Goal: Find specific page/section: Find specific page/section

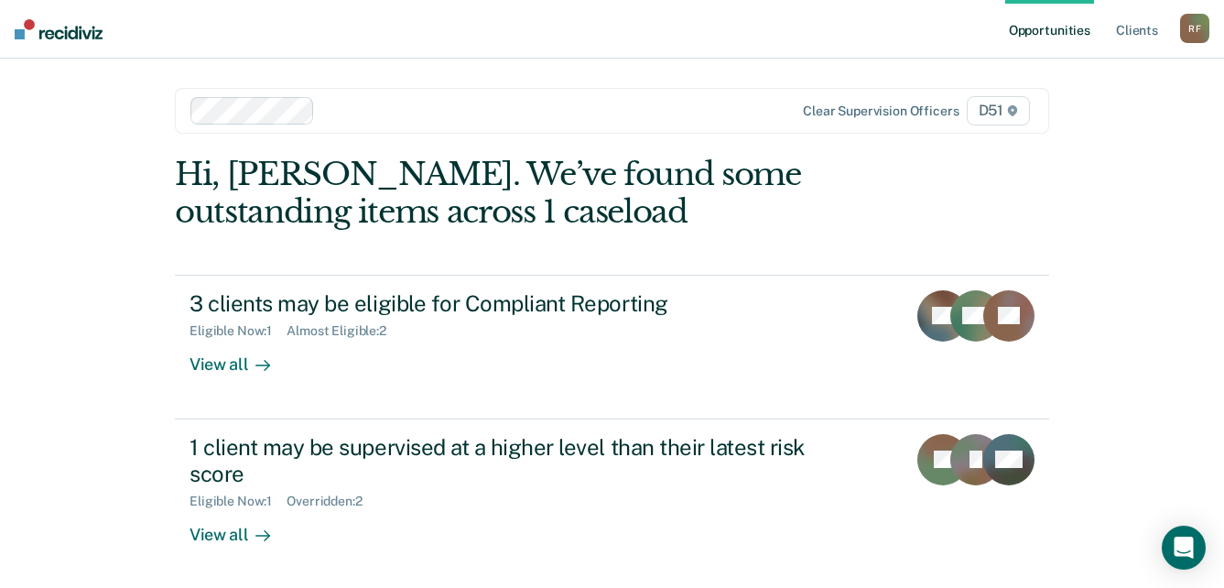
scroll to position [2, 0]
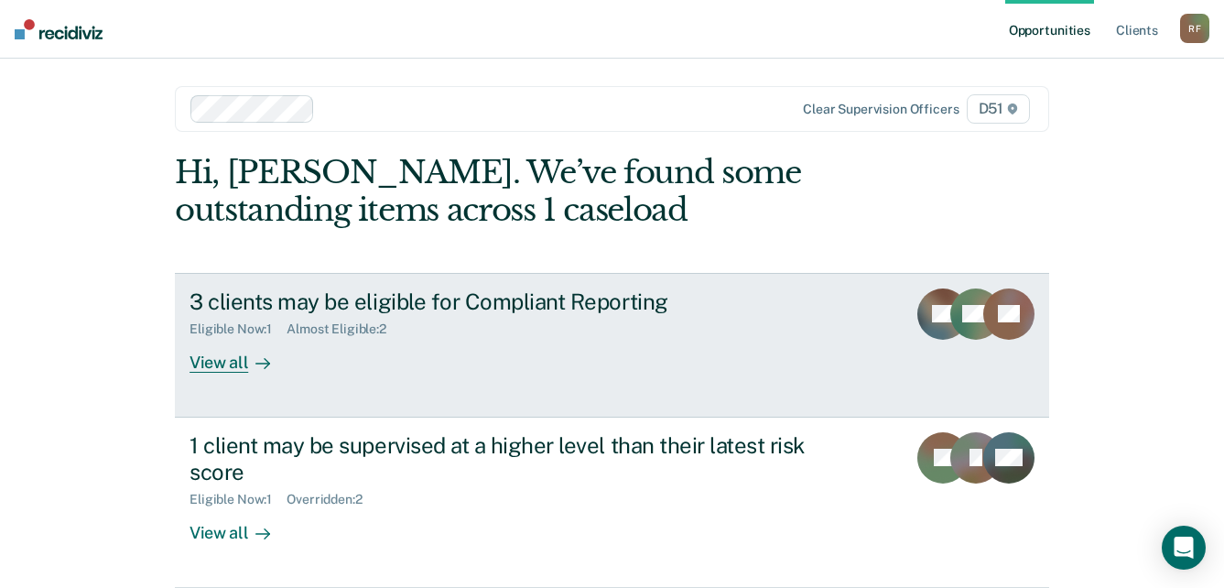
click at [213, 362] on div "View all" at bounding box center [240, 355] width 103 height 36
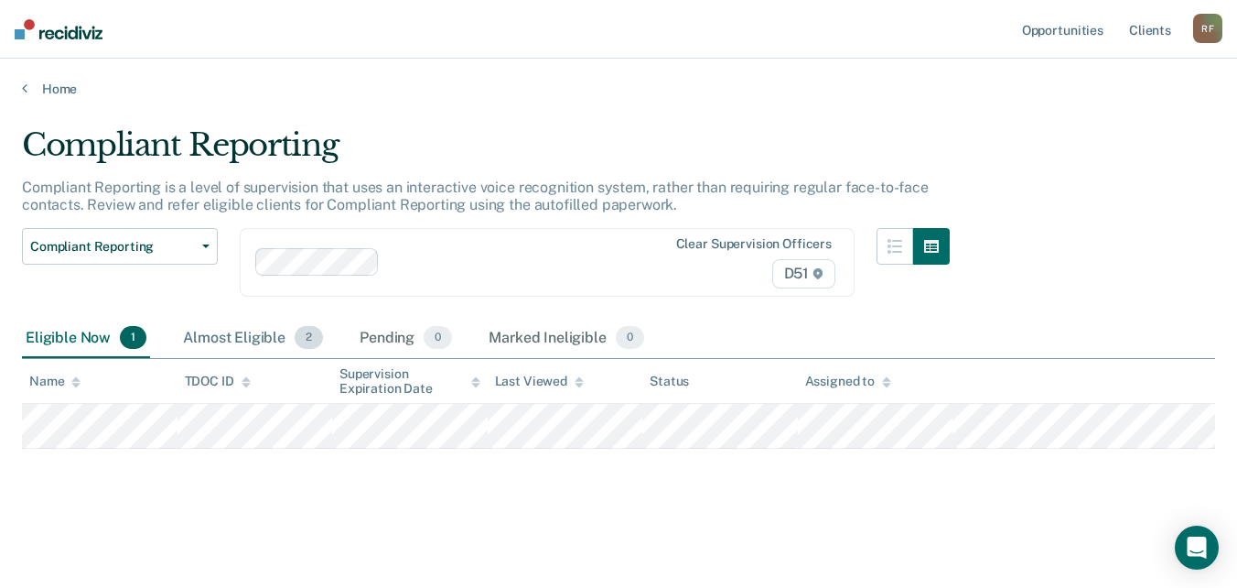
click at [223, 336] on div "Almost Eligible 2" at bounding box center [252, 339] width 147 height 40
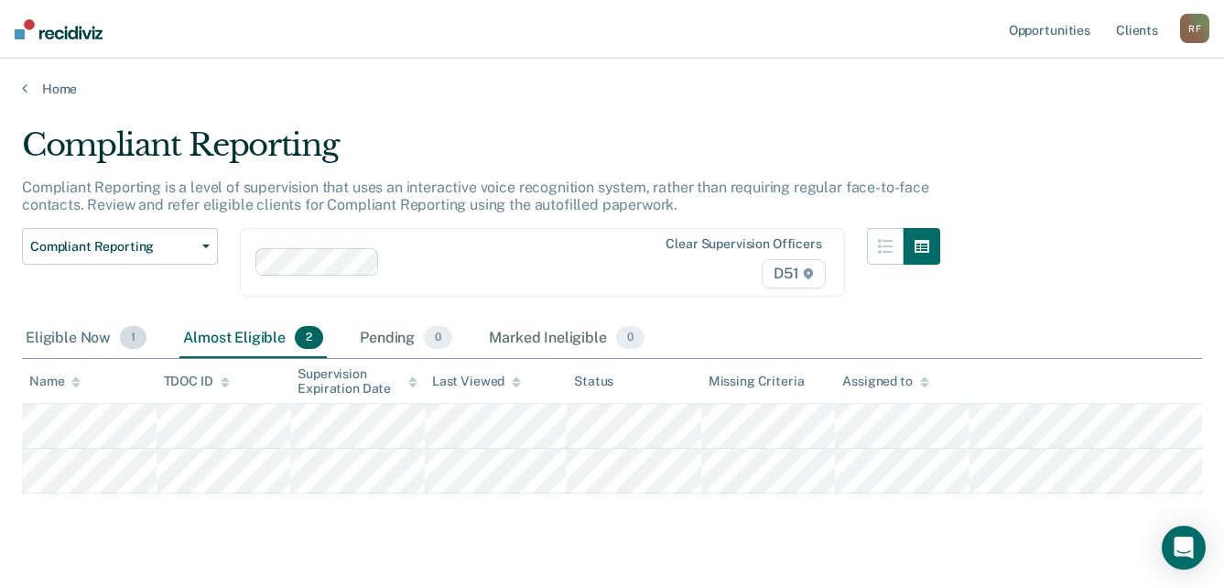
click at [65, 336] on div "Eligible Now 1" at bounding box center [86, 339] width 128 height 40
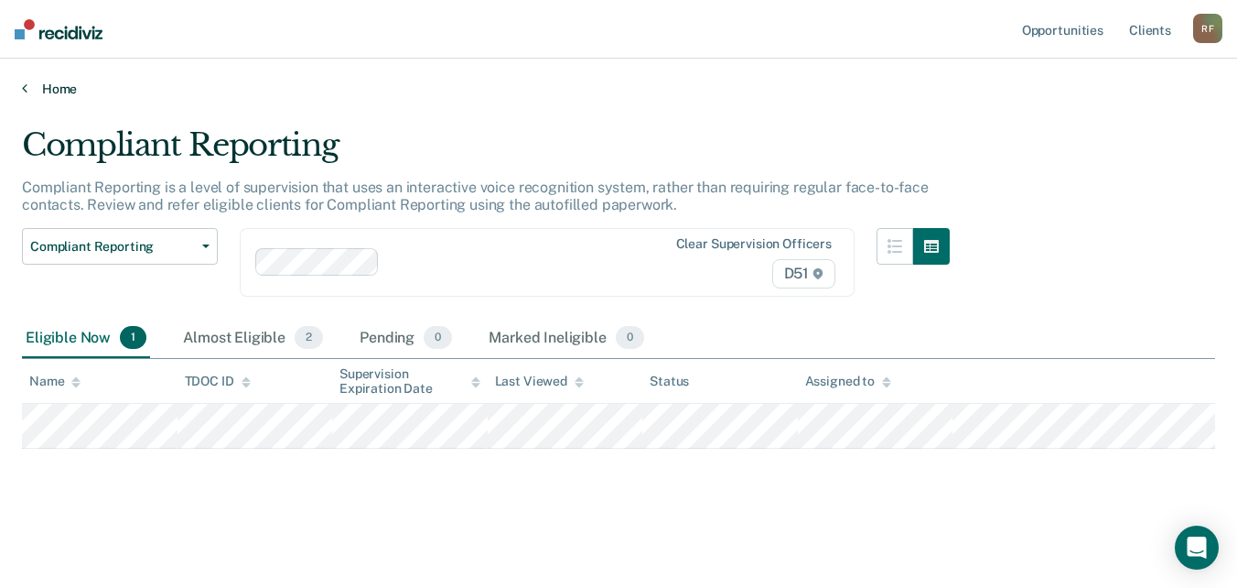
click at [30, 86] on link "Home" at bounding box center [618, 89] width 1193 height 16
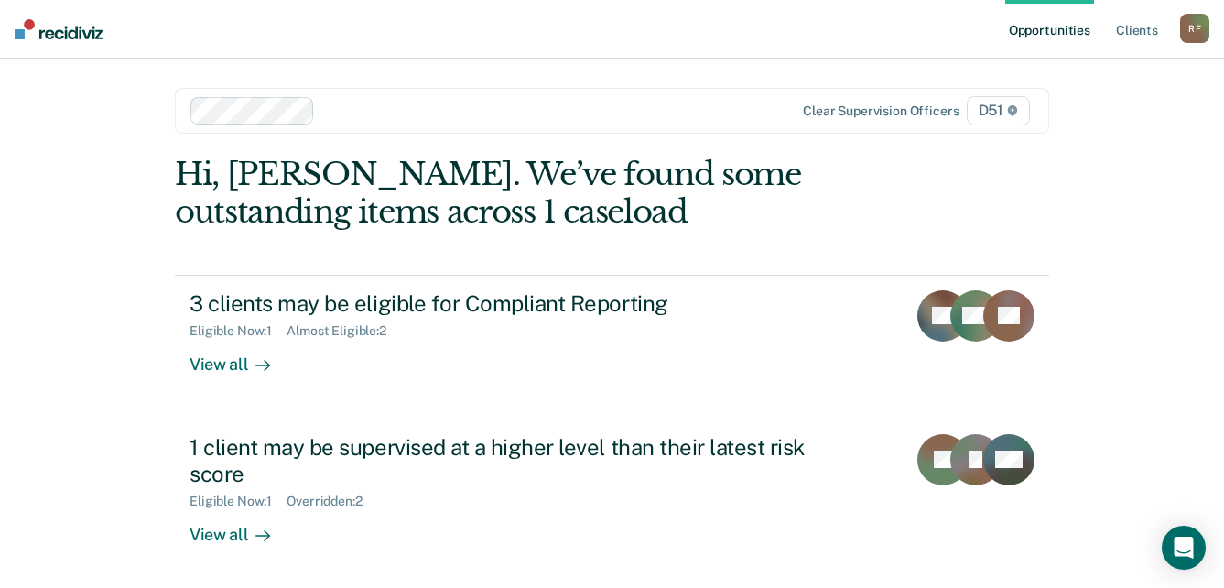
scroll to position [75, 0]
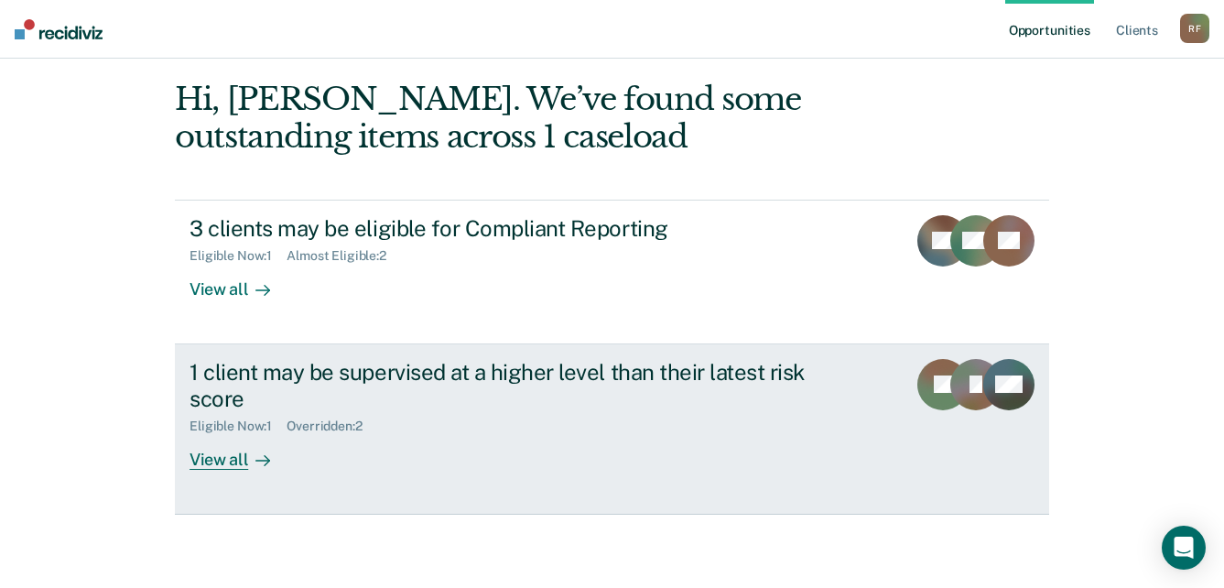
click at [248, 462] on div at bounding box center [259, 458] width 22 height 21
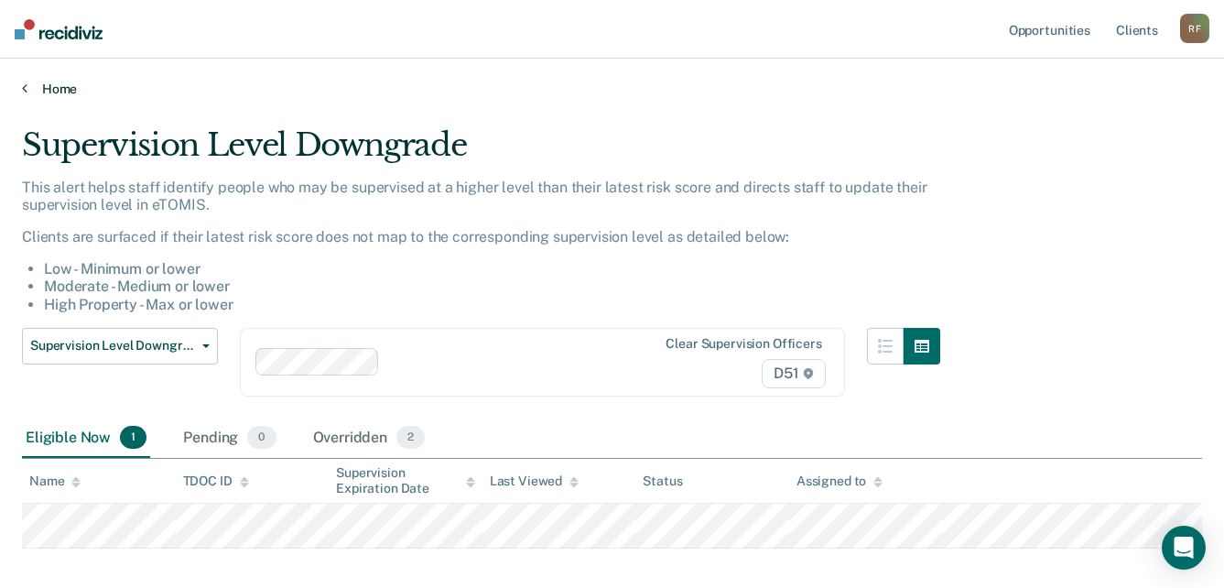
click at [27, 93] on link "Home" at bounding box center [612, 89] width 1180 height 16
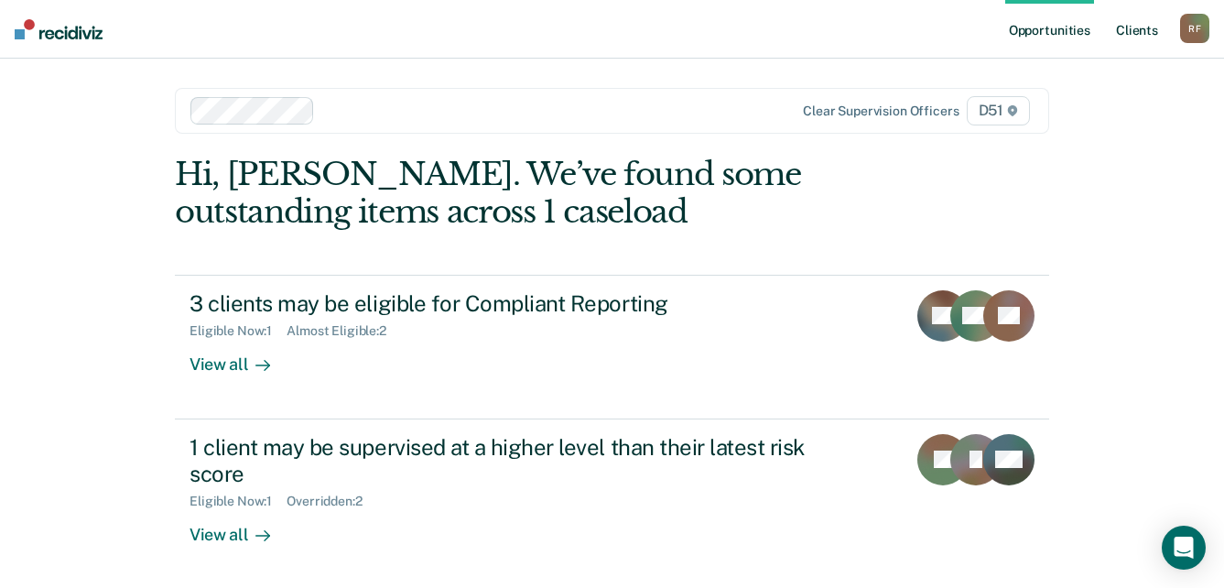
click at [1145, 30] on link "Client s" at bounding box center [1136, 29] width 49 height 59
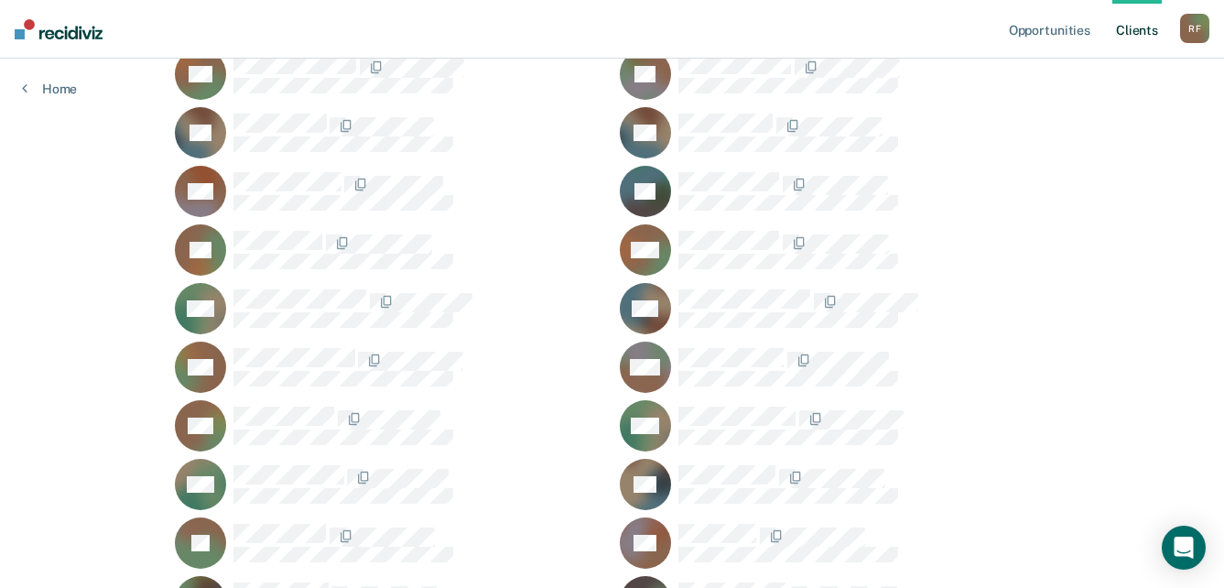
scroll to position [1556, 0]
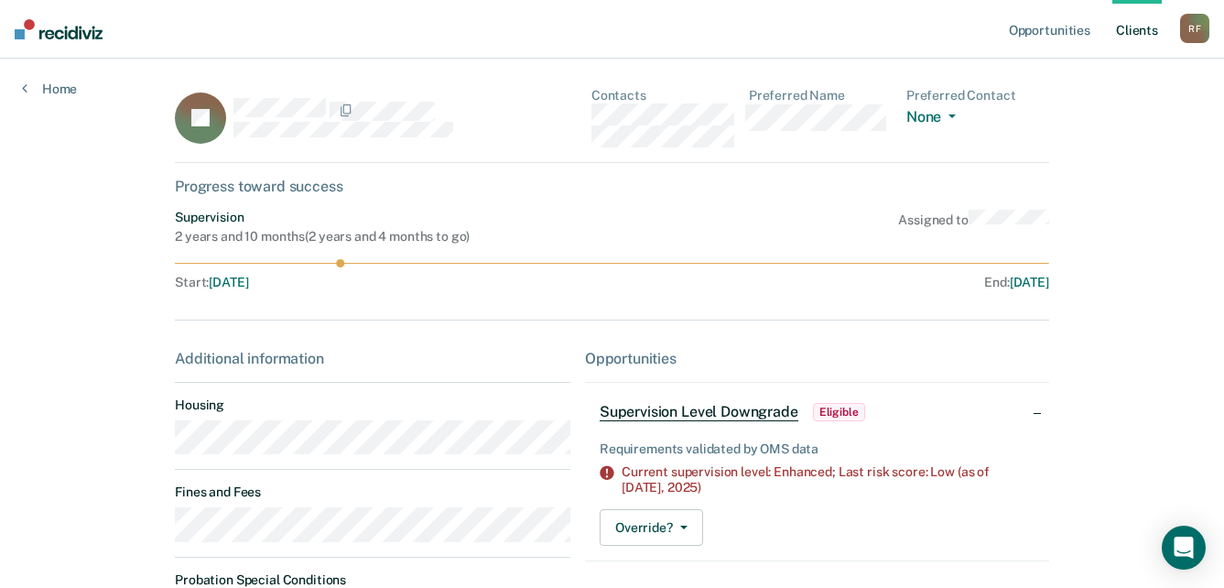
click at [586, 112] on div "JP Contacts Preferred Name Preferred Contact None Call Text Email None" at bounding box center [612, 125] width 874 height 75
drag, startPoint x: 648, startPoint y: 214, endPoint x: 654, endPoint y: 207, distance: 9.7
click at [649, 214] on div "Supervision 2 years and 10 months ( 2 years and 4 months to go ) Assigned to" at bounding box center [612, 227] width 874 height 35
click at [589, 109] on div "JP Contacts Preferred Name Preferred Contact None Call Text Email None" at bounding box center [612, 125] width 874 height 75
